Goal: Task Accomplishment & Management: Manage account settings

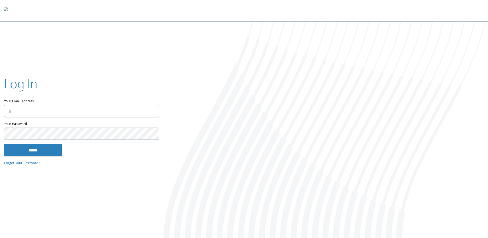
type input "**********"
click at [34, 152] on input "******" at bounding box center [33, 150] width 58 height 12
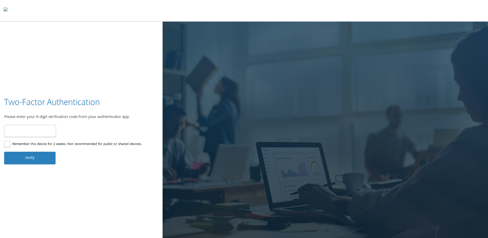
click at [25, 131] on input "number" at bounding box center [30, 131] width 52 height 12
type input "******"
